Goal: Navigation & Orientation: Find specific page/section

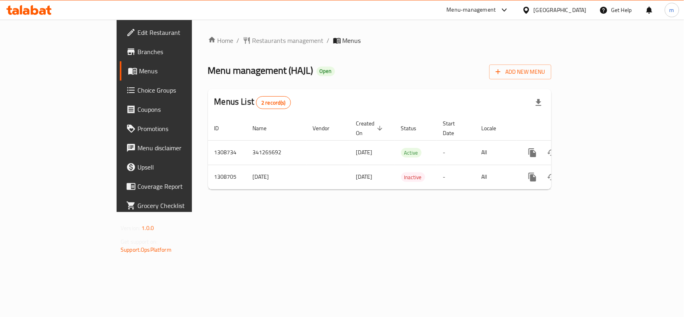
drag, startPoint x: 0, startPoint y: 0, endPoint x: 564, endPoint y: 10, distance: 563.9
click at [530, 10] on icon at bounding box center [526, 10] width 8 height 8
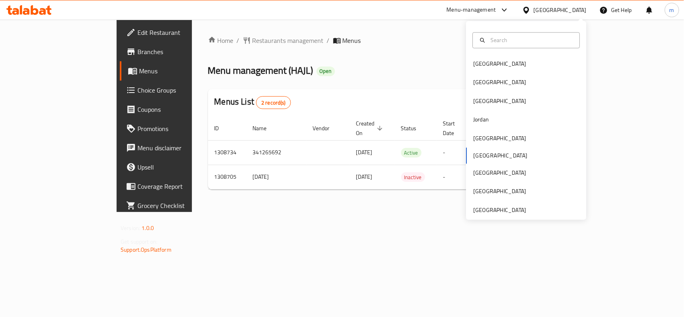
click at [322, 63] on div "Menu management ( HAJL ) Open Add New Menu" at bounding box center [379, 70] width 343 height 18
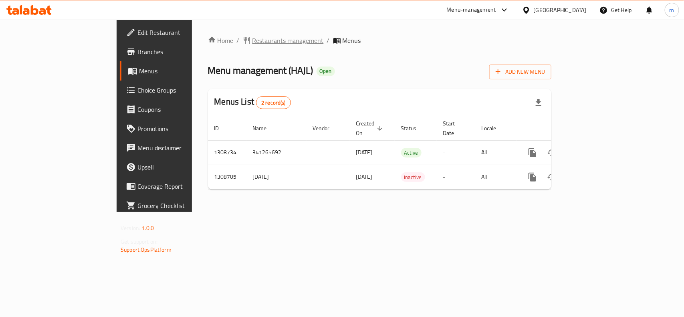
click at [252, 41] on span "Restaurants management" at bounding box center [287, 41] width 71 height 10
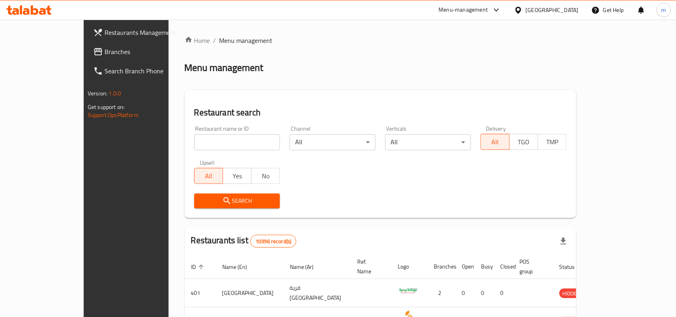
click at [105, 47] on span "Branches" at bounding box center [148, 52] width 86 height 10
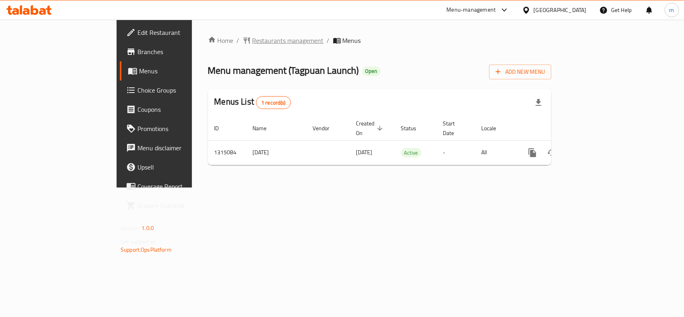
click at [252, 40] on span "Restaurants management" at bounding box center [287, 41] width 71 height 10
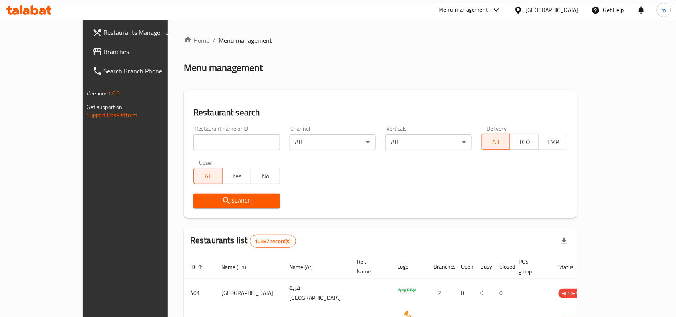
click at [104, 53] on span "Branches" at bounding box center [147, 52] width 86 height 10
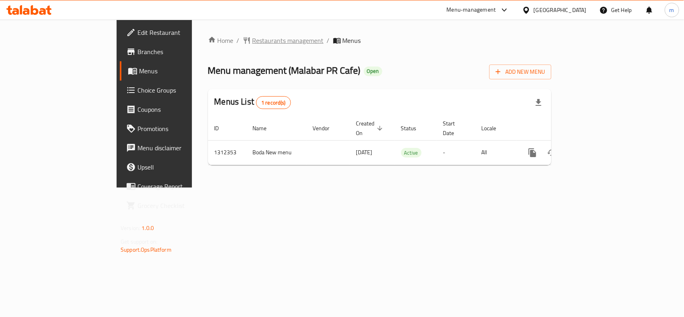
click at [252, 39] on span "Restaurants management" at bounding box center [287, 41] width 71 height 10
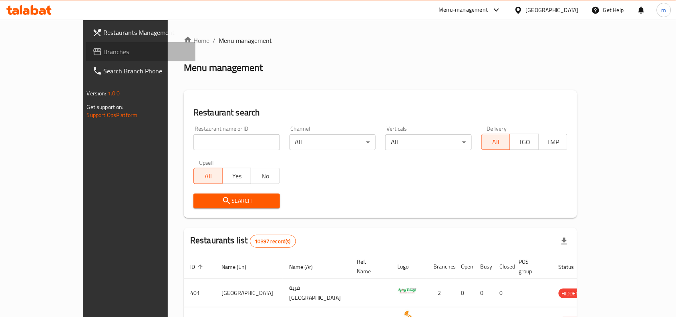
click at [104, 56] on span "Branches" at bounding box center [147, 52] width 86 height 10
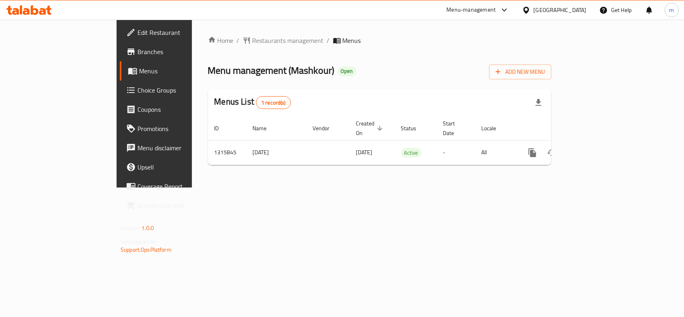
click at [217, 32] on div "Home / Restaurants management / Menus Menu management ( Mashkour ) Open Add New…" at bounding box center [379, 104] width 375 height 168
click at [252, 41] on span "Restaurants management" at bounding box center [287, 41] width 71 height 10
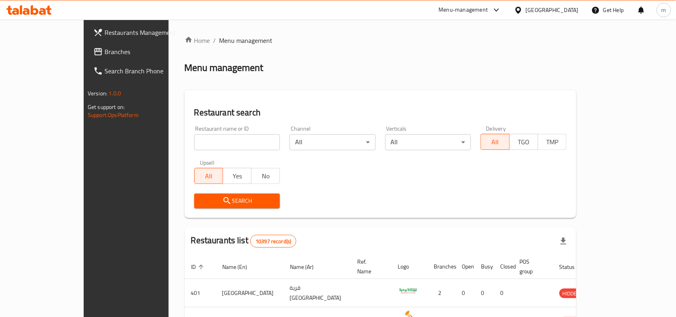
click at [105, 48] on span "Branches" at bounding box center [148, 52] width 86 height 10
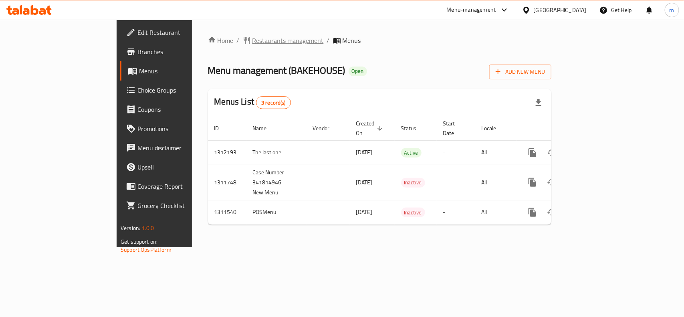
click at [252, 44] on span "Restaurants management" at bounding box center [287, 41] width 71 height 10
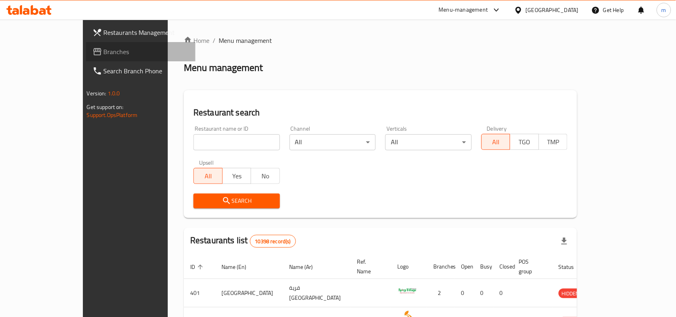
click at [104, 54] on span "Branches" at bounding box center [147, 52] width 86 height 10
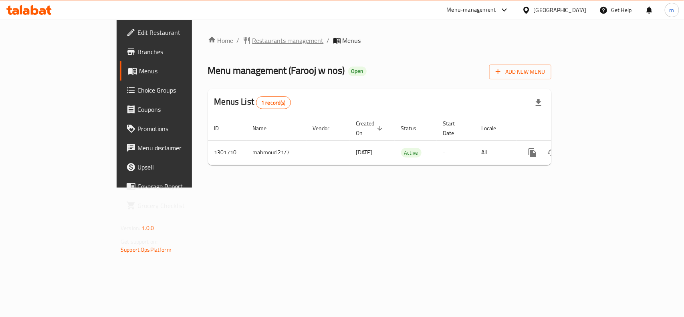
click at [252, 40] on span "Restaurants management" at bounding box center [287, 41] width 71 height 10
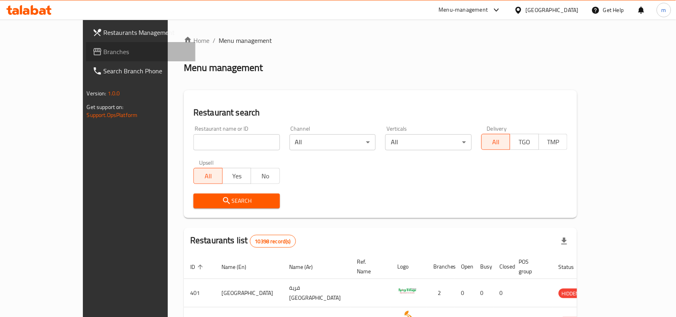
click at [104, 50] on span "Branches" at bounding box center [147, 52] width 86 height 10
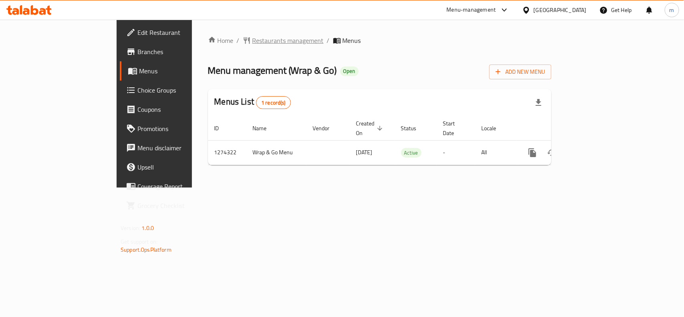
click at [252, 36] on span "Restaurants management" at bounding box center [287, 41] width 71 height 10
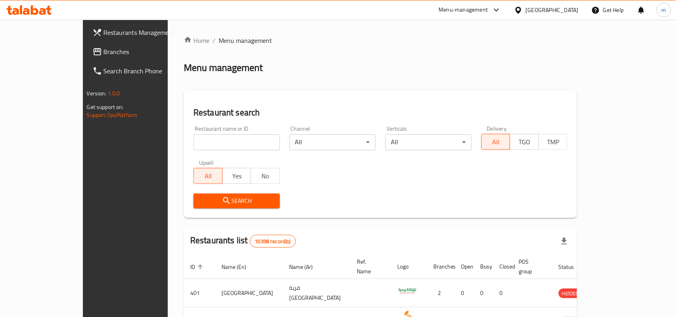
drag, startPoint x: 22, startPoint y: 45, endPoint x: 18, endPoint y: 59, distance: 14.7
click at [104, 47] on span "Branches" at bounding box center [147, 52] width 86 height 10
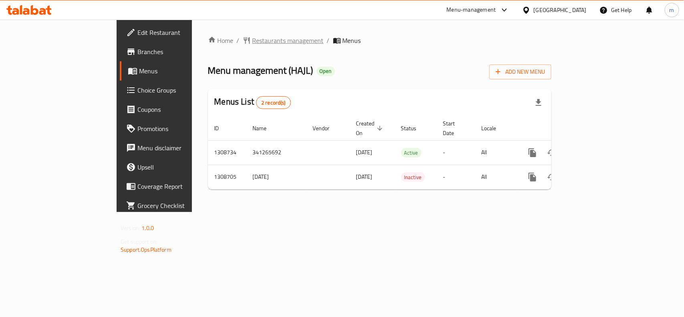
click at [252, 40] on span "Restaurants management" at bounding box center [287, 41] width 71 height 10
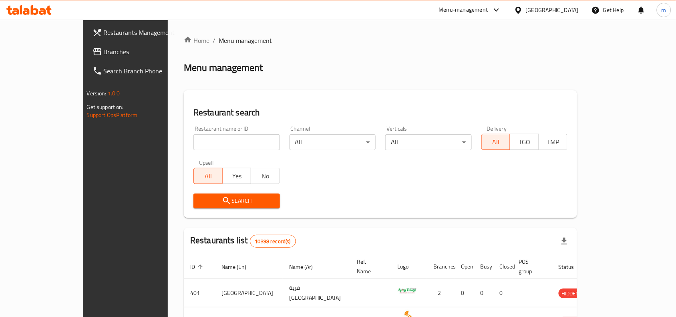
click at [523, 10] on icon at bounding box center [518, 10] width 8 height 8
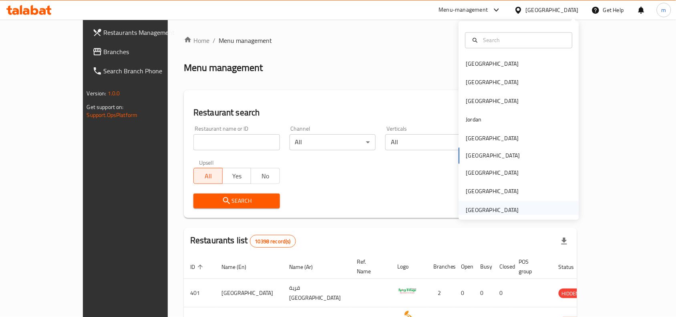
click at [469, 212] on div "[GEOGRAPHIC_DATA]" at bounding box center [492, 209] width 53 height 9
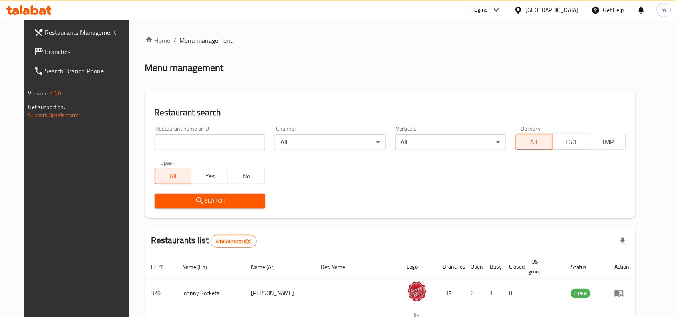
click at [45, 51] on span "Branches" at bounding box center [88, 52] width 86 height 10
